Goal: Task Accomplishment & Management: Manage account settings

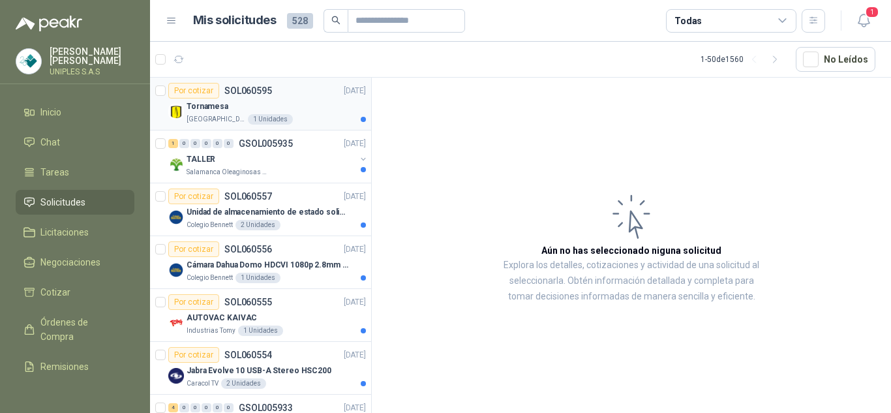
click at [260, 88] on p "SOL060595" at bounding box center [249, 90] width 48 height 9
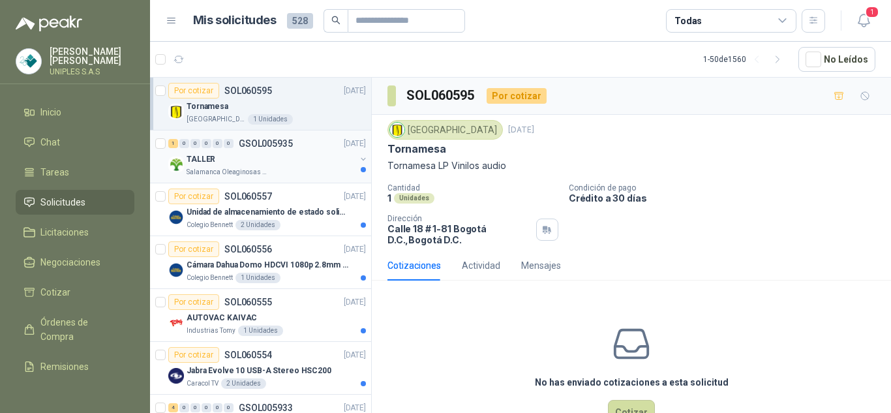
click at [256, 142] on p "GSOL005935" at bounding box center [266, 143] width 54 height 9
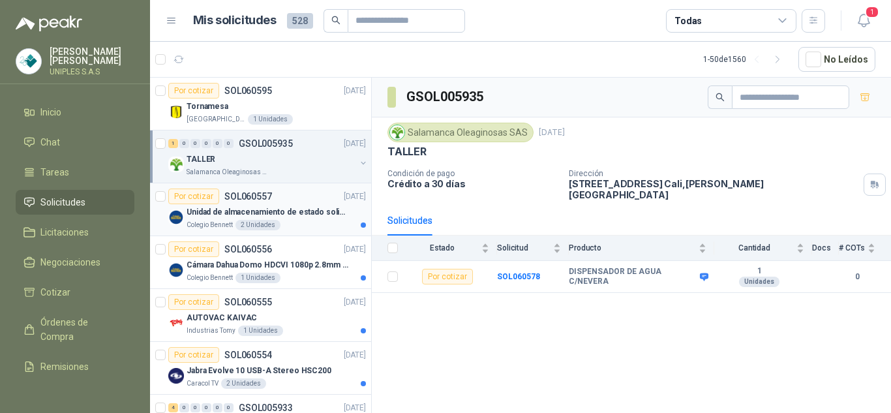
click at [245, 192] on p "SOL060557" at bounding box center [249, 196] width 48 height 9
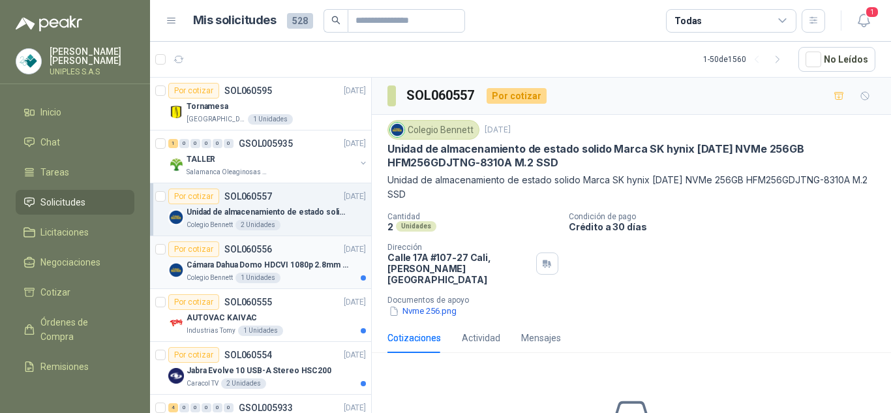
click at [247, 243] on div "Por cotizar SOL060556" at bounding box center [220, 249] width 104 height 16
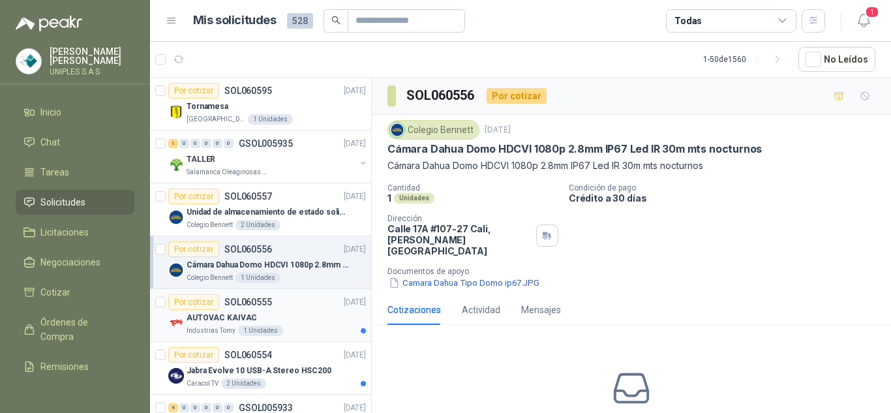
click at [243, 302] on p "SOL060555" at bounding box center [249, 302] width 48 height 9
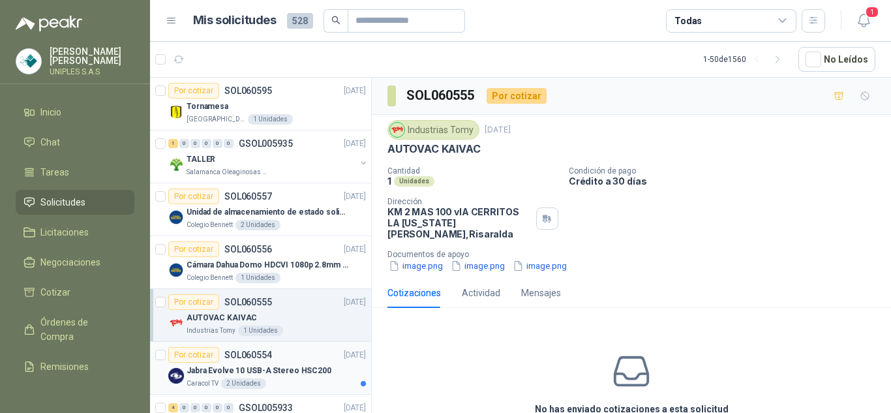
click at [238, 354] on p "SOL060554" at bounding box center [249, 354] width 48 height 9
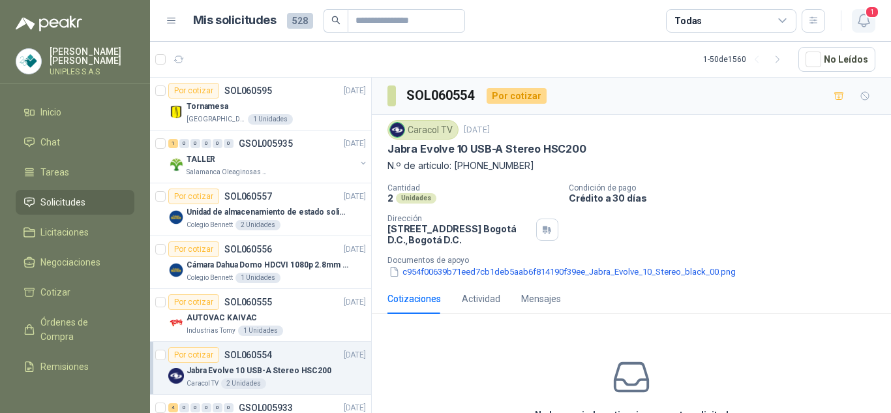
click at [863, 12] on icon "button" at bounding box center [864, 20] width 16 height 16
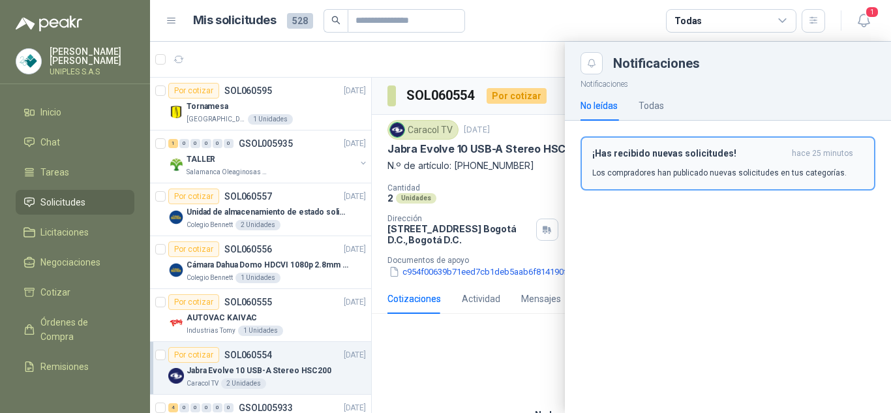
click at [670, 165] on div "¡Has recibido nuevas solicitudes! hace 25 minutos Los compradores han publicado…" at bounding box center [728, 163] width 271 height 31
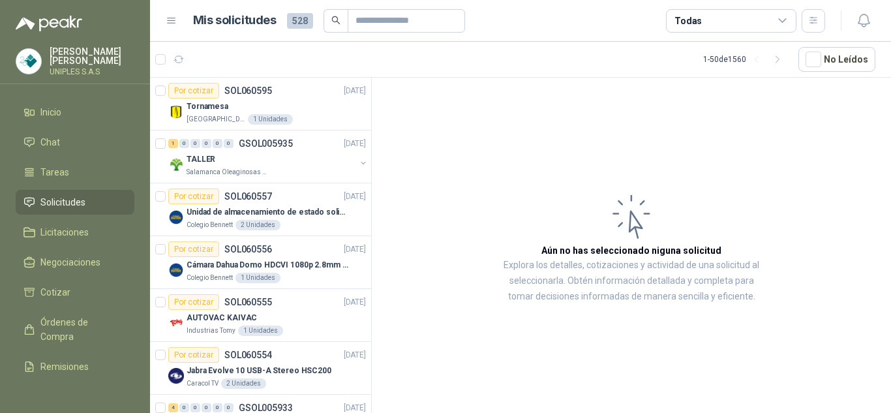
click at [786, 18] on icon at bounding box center [783, 21] width 12 height 12
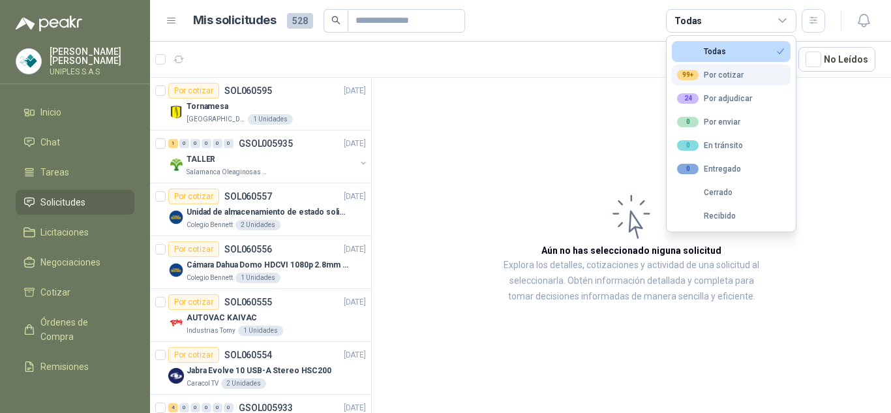
click at [717, 70] on div "99+ Por cotizar" at bounding box center [710, 75] width 67 height 10
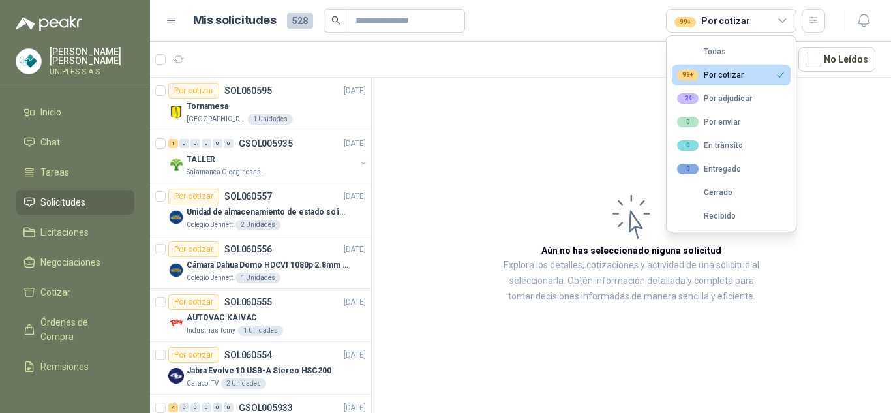
click at [474, 139] on article "Aún no has seleccionado niguna solicitud Explora los detalles, cotizaciones y a…" at bounding box center [631, 248] width 519 height 340
